Goal: Find specific page/section

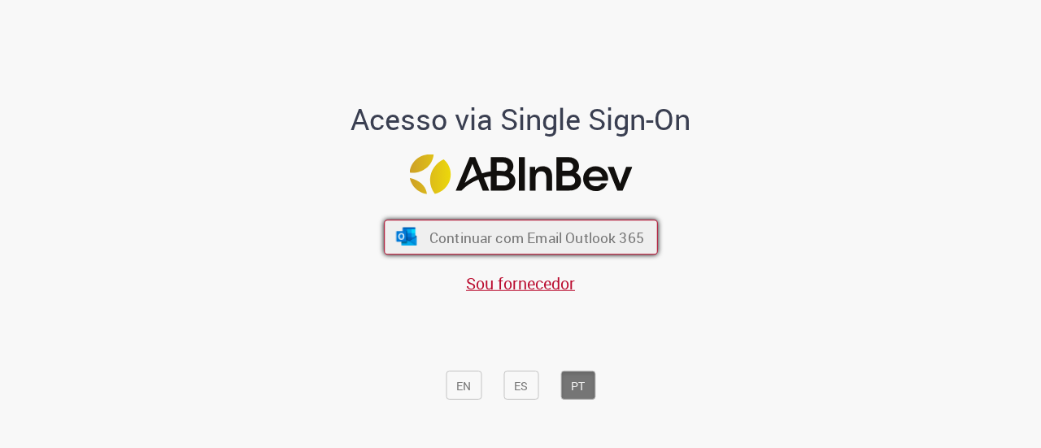
click at [394, 236] on img "submit" at bounding box center [406, 237] width 24 height 18
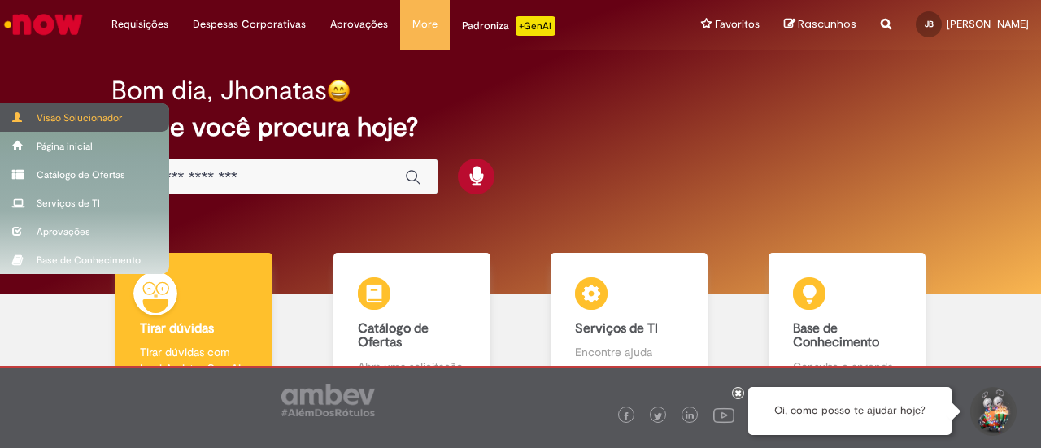
click at [24, 111] on div "Visão Solucionador" at bounding box center [84, 117] width 169 height 28
